Goal: Task Accomplishment & Management: Manage account settings

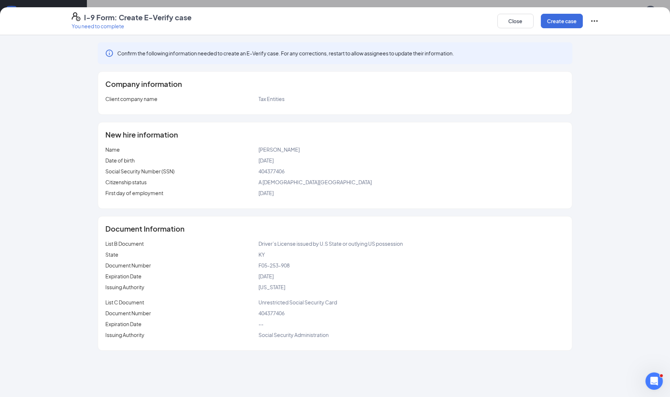
click at [538, 21] on div "Close Create case" at bounding box center [547, 20] width 101 height 17
drag, startPoint x: 538, startPoint y: 21, endPoint x: 515, endPoint y: 48, distance: 35.1
click at [515, 48] on div "Confirm the following information needed to create an E-Verify case. For any co…" at bounding box center [335, 53] width 474 height 22
click at [545, 24] on button "Create case" at bounding box center [562, 21] width 42 height 14
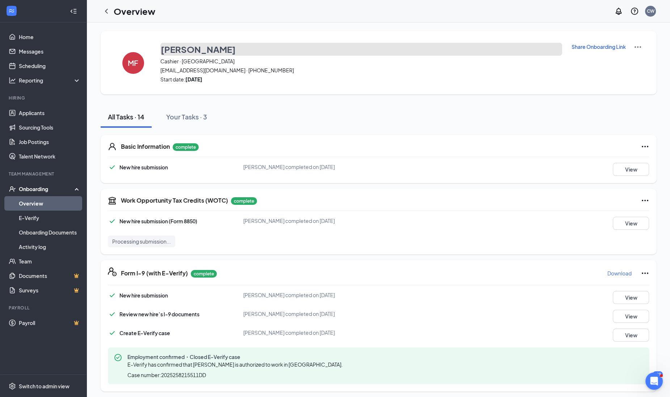
click at [204, 48] on h3 "Melissa Feldpausch" at bounding box center [198, 49] width 75 height 12
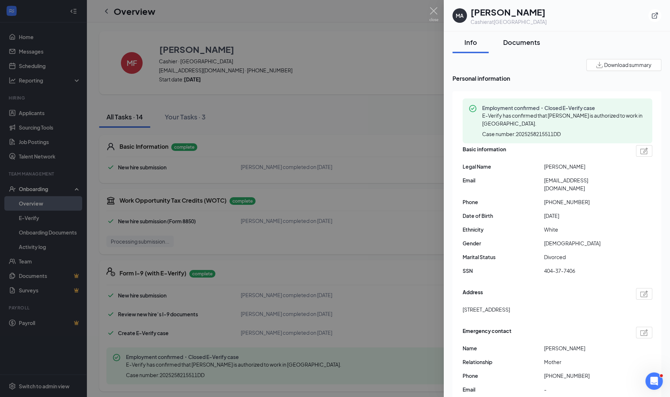
click at [521, 37] on button "Documents" at bounding box center [521, 42] width 51 height 22
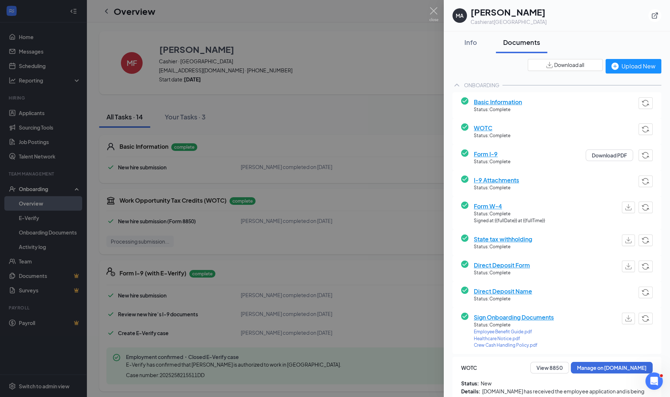
click at [522, 24] on div "Cashier at Owensboro" at bounding box center [508, 21] width 76 height 7
click at [436, 17] on img at bounding box center [433, 14] width 9 height 14
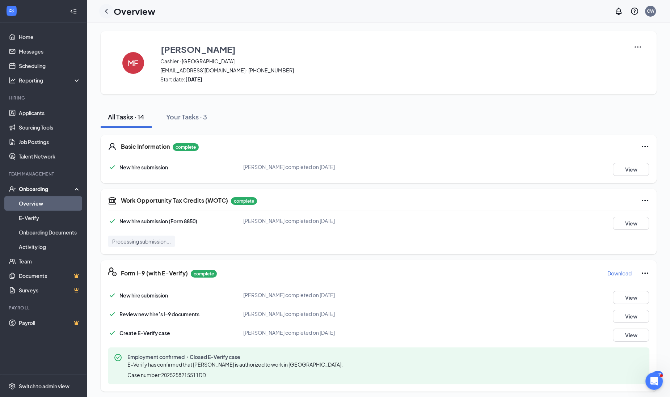
click at [107, 10] on icon "ChevronLeft" at bounding box center [106, 11] width 9 height 9
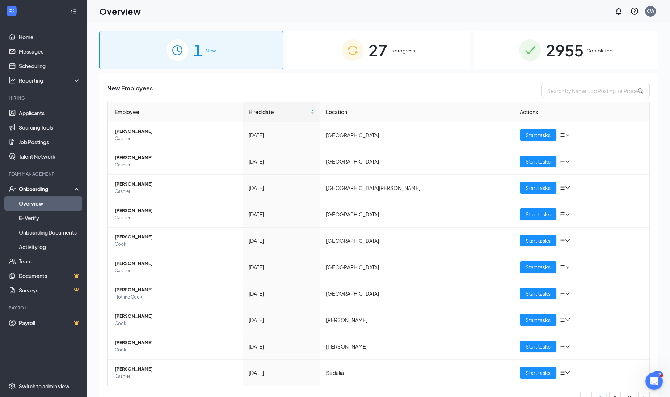
click at [410, 44] on div "27 In progress" at bounding box center [379, 50] width 184 height 38
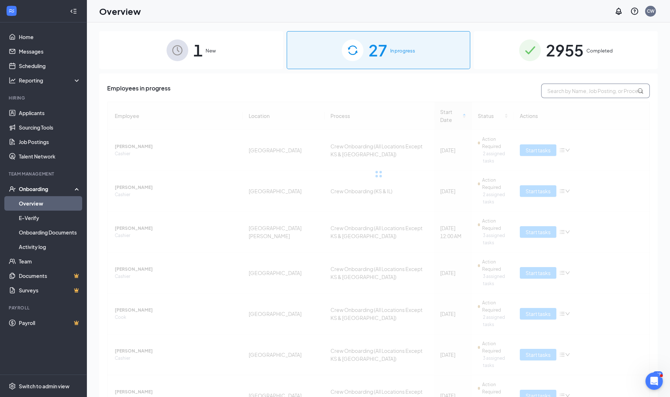
click at [575, 90] on input "text" at bounding box center [595, 91] width 109 height 14
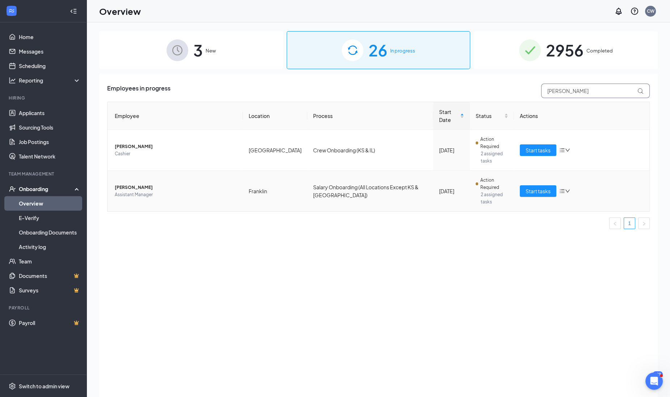
type input "dale"
click at [138, 191] on span "Assistant Manager" at bounding box center [176, 194] width 122 height 7
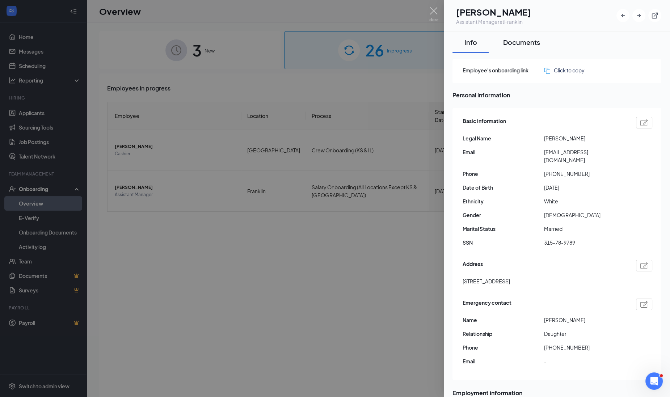
click at [518, 38] on div "Documents" at bounding box center [521, 42] width 37 height 9
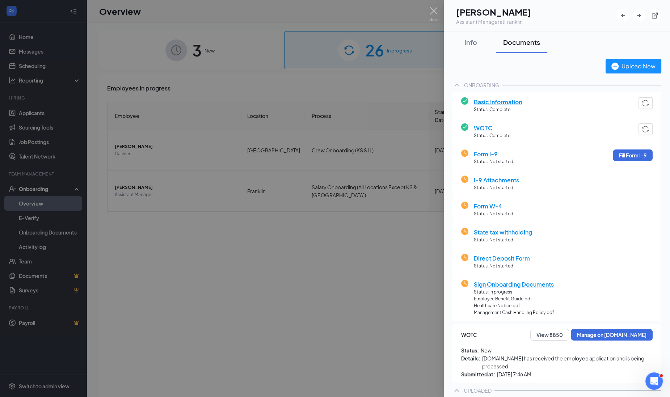
click at [531, 19] on div "Assistant Manager at Franklin" at bounding box center [493, 21] width 75 height 7
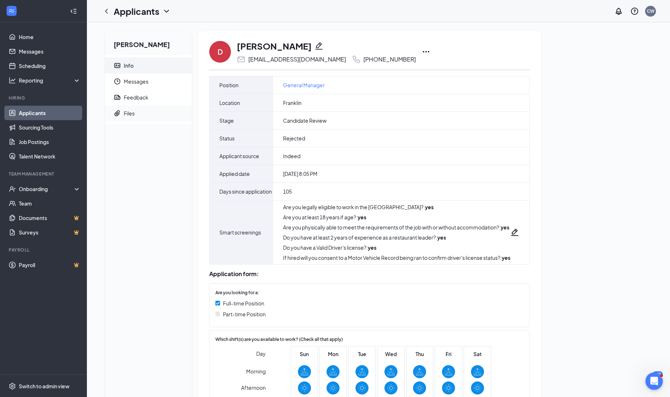
click at [139, 112] on span "Files" at bounding box center [155, 113] width 62 height 16
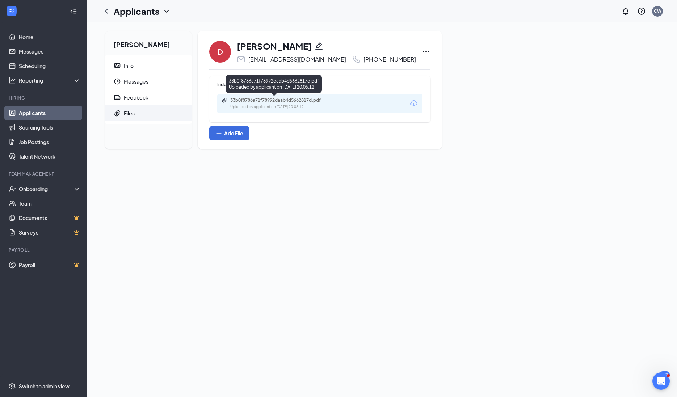
click at [271, 108] on div "Uploaded by applicant on [DATE] 20:05:12" at bounding box center [284, 107] width 109 height 6
